Goal: Task Accomplishment & Management: Use online tool/utility

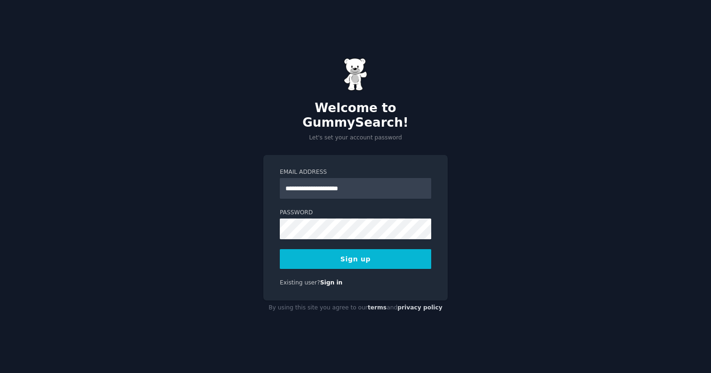
type input "**********"
click at [340, 255] on button "Sign up" at bounding box center [355, 259] width 151 height 20
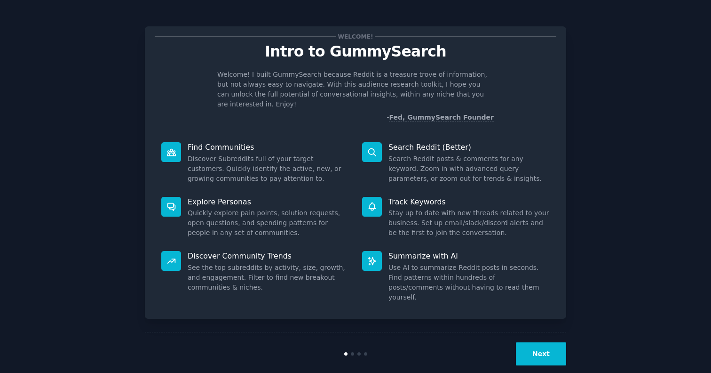
click at [548, 344] on button "Next" at bounding box center [541, 353] width 50 height 23
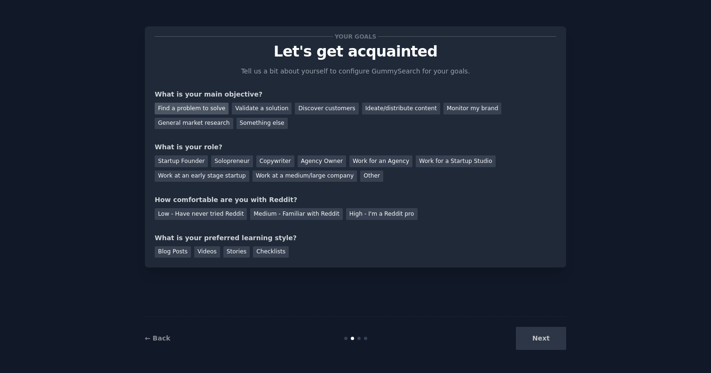
click at [194, 111] on div "Find a problem to solve" at bounding box center [192, 109] width 74 height 12
click at [194, 124] on div "General market research" at bounding box center [194, 124] width 79 height 12
click at [207, 109] on div "Find a problem to solve" at bounding box center [192, 109] width 74 height 12
drag, startPoint x: 369, startPoint y: 170, endPoint x: 341, endPoint y: 170, distance: 28.2
click at [367, 170] on div "Startup Founder Solopreneur Copywriter Agency Owner Work for an Agency Work for…" at bounding box center [356, 167] width 402 height 30
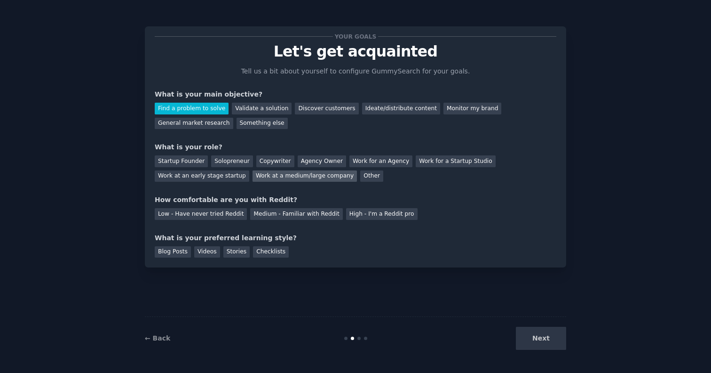
click at [328, 170] on div "Work at a medium/large company" at bounding box center [305, 176] width 104 height 12
click at [366, 214] on div "High - I'm a Reddit pro" at bounding box center [381, 214] width 71 height 12
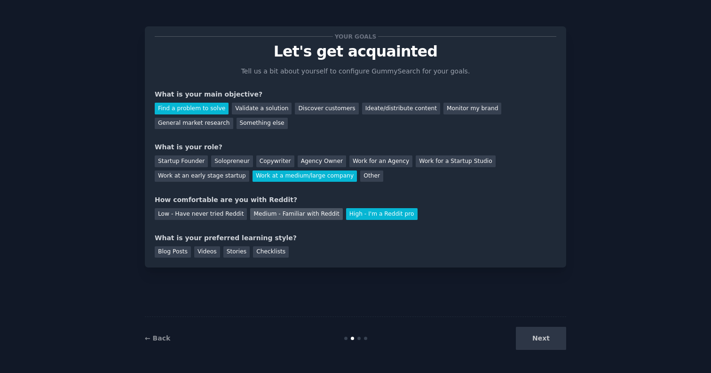
click at [286, 208] on div "Medium - Familiar with Reddit" at bounding box center [296, 214] width 92 height 12
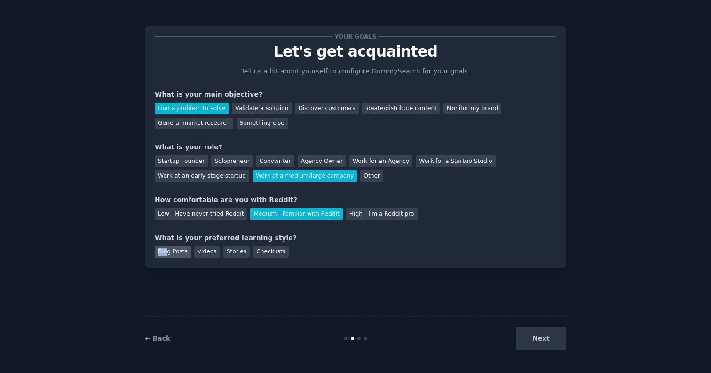
drag, startPoint x: 157, startPoint y: 251, endPoint x: 169, endPoint y: 248, distance: 12.5
click at [169, 248] on div "Blog Posts" at bounding box center [173, 252] width 36 height 12
click at [548, 328] on button "Next" at bounding box center [541, 337] width 50 height 23
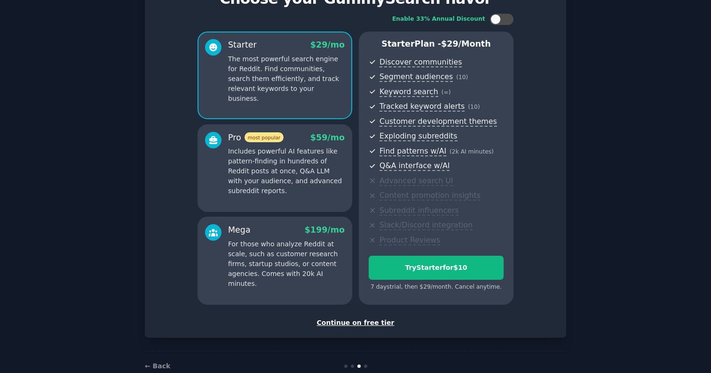
scroll to position [54, 0]
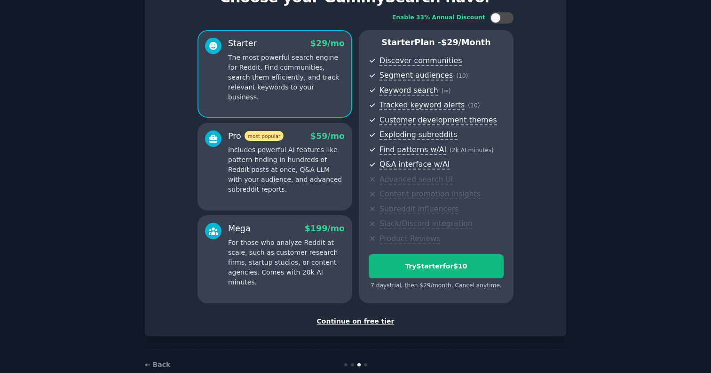
click at [361, 325] on div "Set up your account Choose your GummySearch flavor Enable 33% Annual Discount S…" at bounding box center [355, 154] width 421 height 364
click at [361, 319] on div "Continue on free tier" at bounding box center [356, 321] width 402 height 10
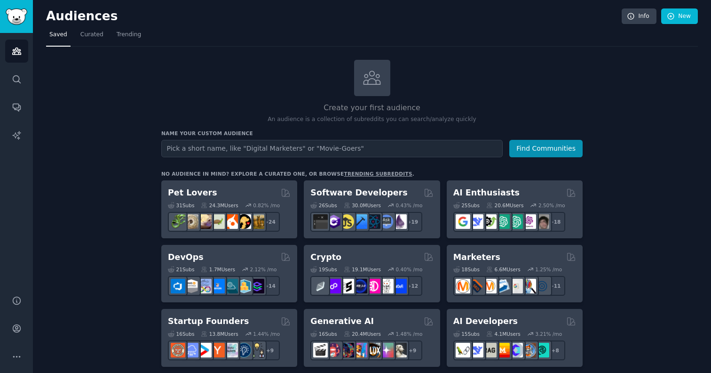
click at [414, 146] on input "text" at bounding box center [331, 148] width 341 height 17
click at [15, 79] on icon "Sidebar" at bounding box center [17, 79] width 10 height 10
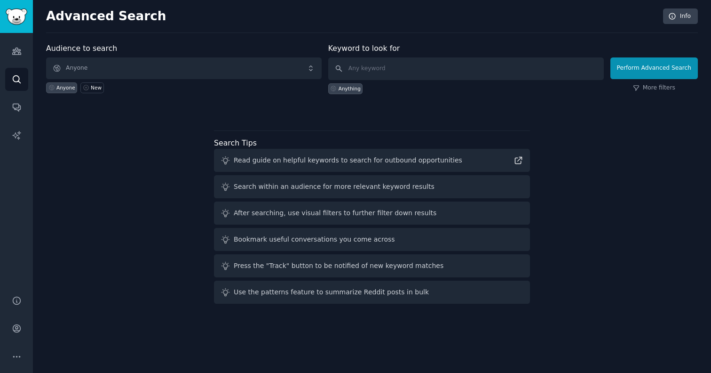
click at [221, 65] on span "Anyone" at bounding box center [184, 68] width 276 height 22
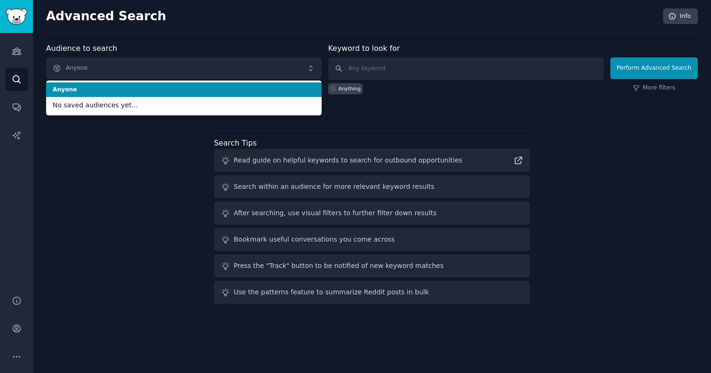
click at [202, 64] on span "Anyone" at bounding box center [184, 68] width 276 height 22
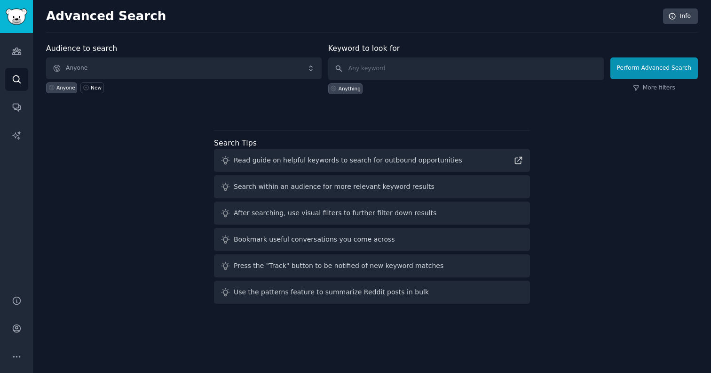
click at [132, 67] on span "Anyone" at bounding box center [184, 68] width 276 height 22
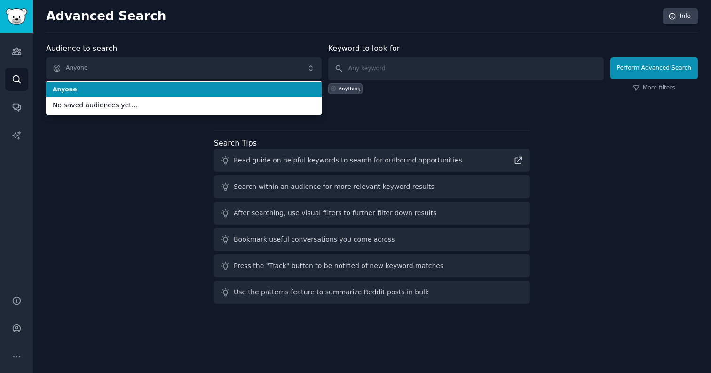
click at [132, 67] on span "Anyone" at bounding box center [184, 68] width 276 height 22
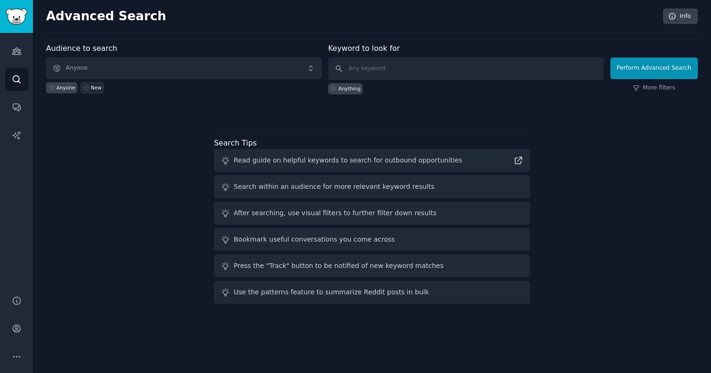
click at [87, 87] on icon at bounding box center [86, 87] width 7 height 7
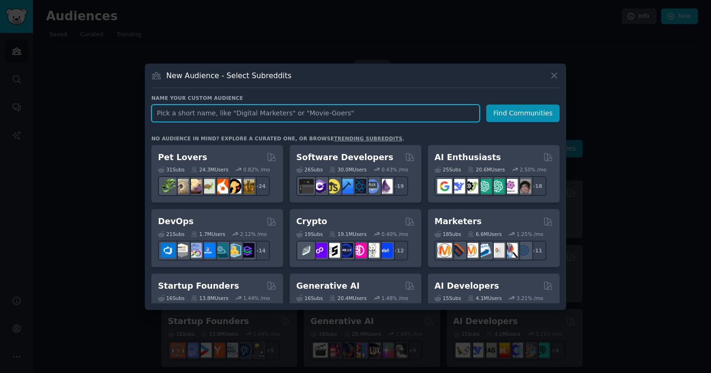
click at [229, 109] on input "text" at bounding box center [315, 112] width 328 height 17
type input "P"
type input "students-have"
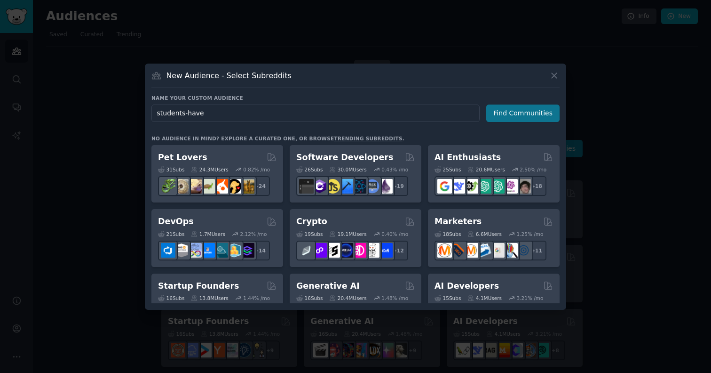
click at [514, 118] on button "Find Communities" at bounding box center [522, 112] width 73 height 17
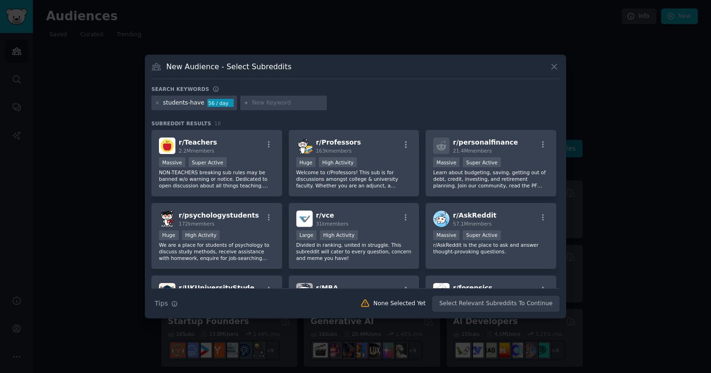
click at [226, 107] on div "56 / day" at bounding box center [220, 103] width 26 height 8
click at [200, 101] on div "students-have" at bounding box center [183, 103] width 41 height 8
click at [220, 102] on div "56 / day" at bounding box center [220, 103] width 26 height 8
click at [158, 104] on icon at bounding box center [157, 102] width 5 height 5
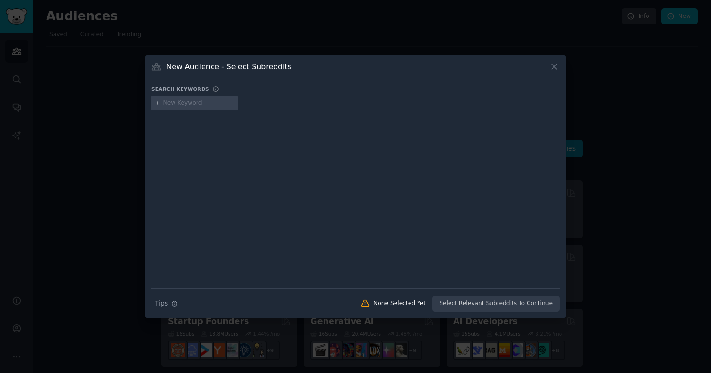
click at [558, 64] on icon at bounding box center [554, 67] width 10 height 10
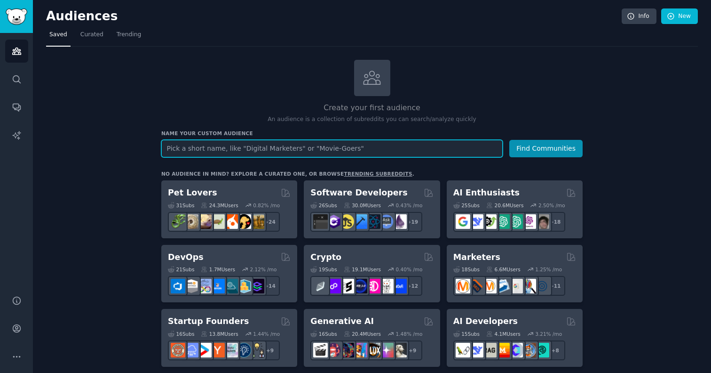
click at [463, 142] on input "text" at bounding box center [331, 148] width 341 height 17
type input "students ph"
click at [547, 147] on button "Find Communities" at bounding box center [545, 148] width 73 height 17
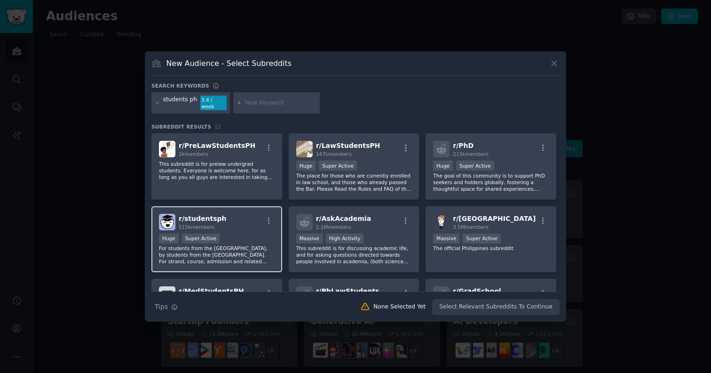
click at [244, 224] on div "r/ studentsph 515k members" at bounding box center [217, 222] width 116 height 16
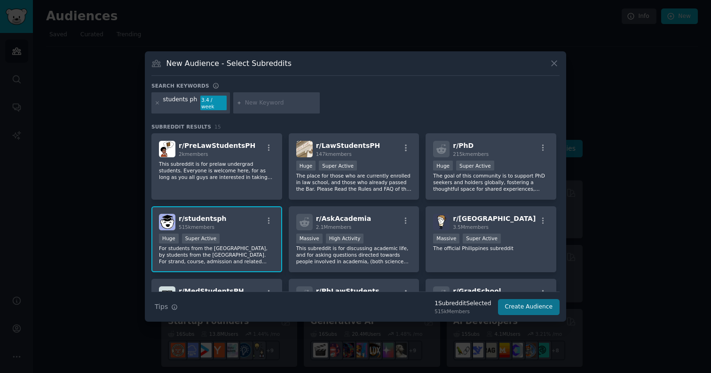
click at [539, 299] on button "Create Audience" at bounding box center [529, 307] width 62 height 16
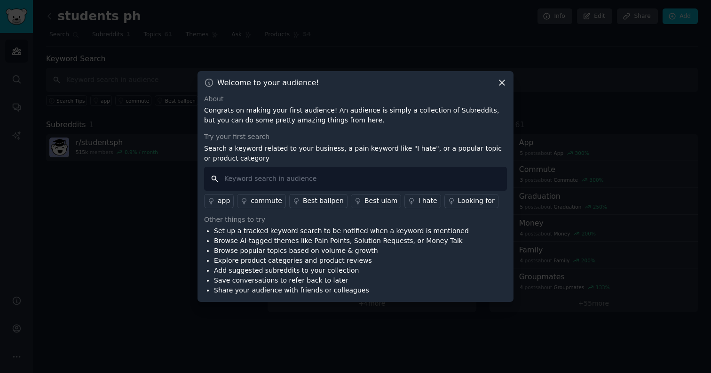
click at [420, 169] on input "text" at bounding box center [355, 179] width 303 height 24
type input "b"
type input "side hustle"
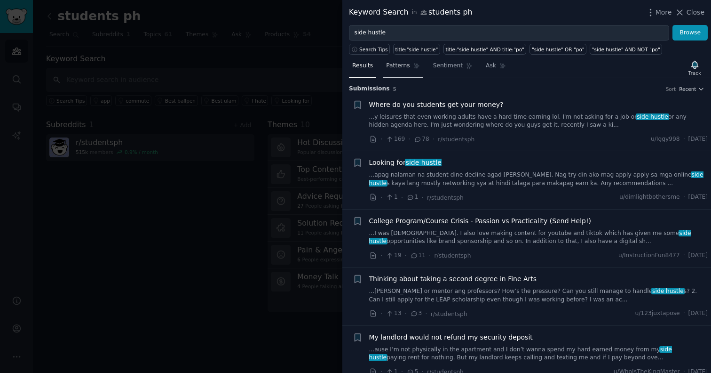
click at [389, 75] on link "Patterns" at bounding box center [403, 67] width 40 height 19
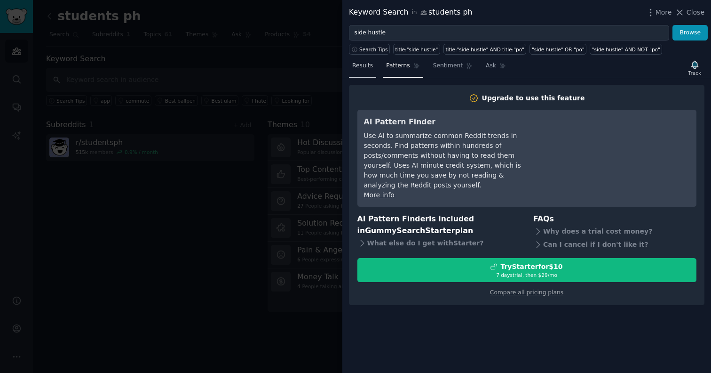
click at [362, 72] on link "Results" at bounding box center [362, 67] width 27 height 19
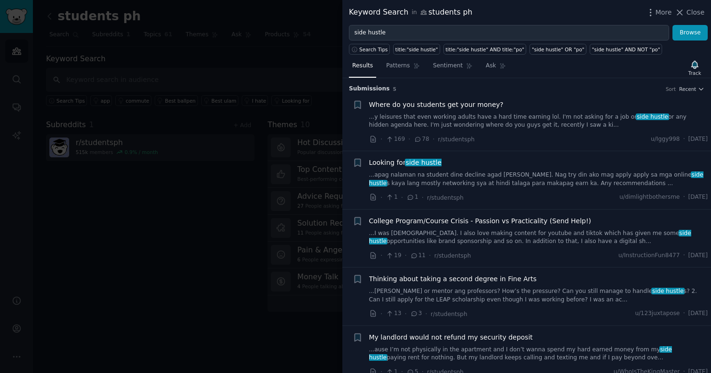
click at [532, 126] on link "...y leisures that even working adults have a hard time earning lol. I'm not as…" at bounding box center [538, 121] width 339 height 16
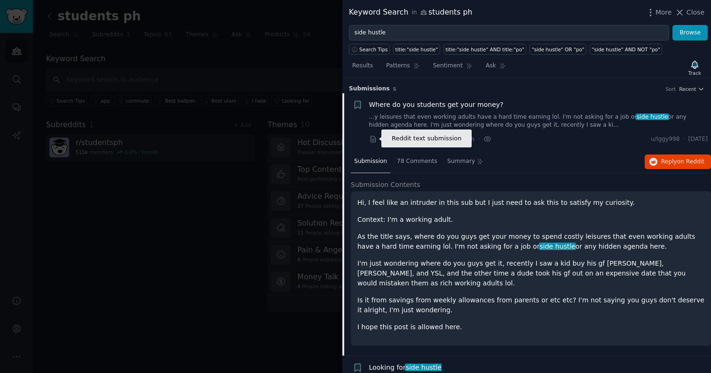
click at [376, 140] on icon at bounding box center [373, 139] width 8 height 8
